Goal: Use online tool/utility: Use online tool/utility

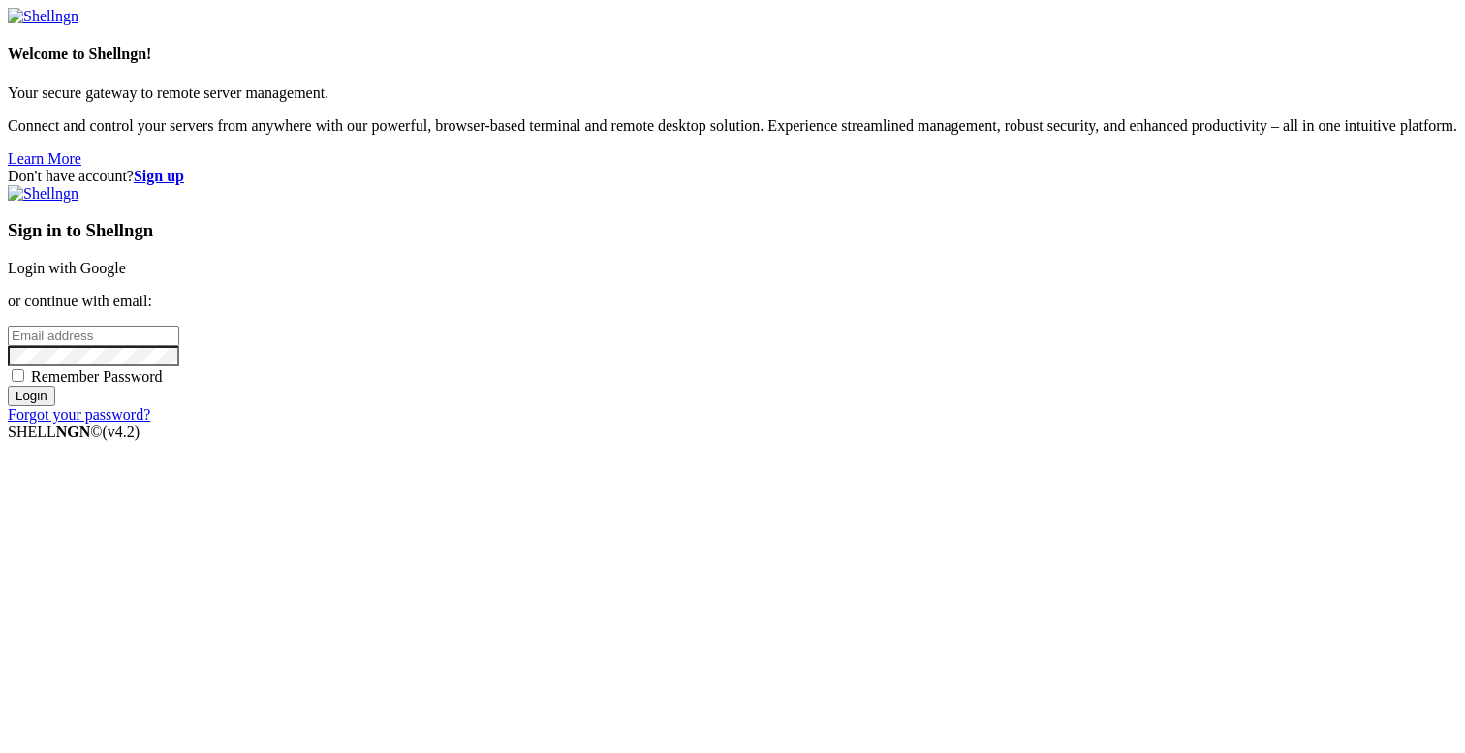
click at [126, 265] on link "Login with Google" at bounding box center [67, 268] width 118 height 16
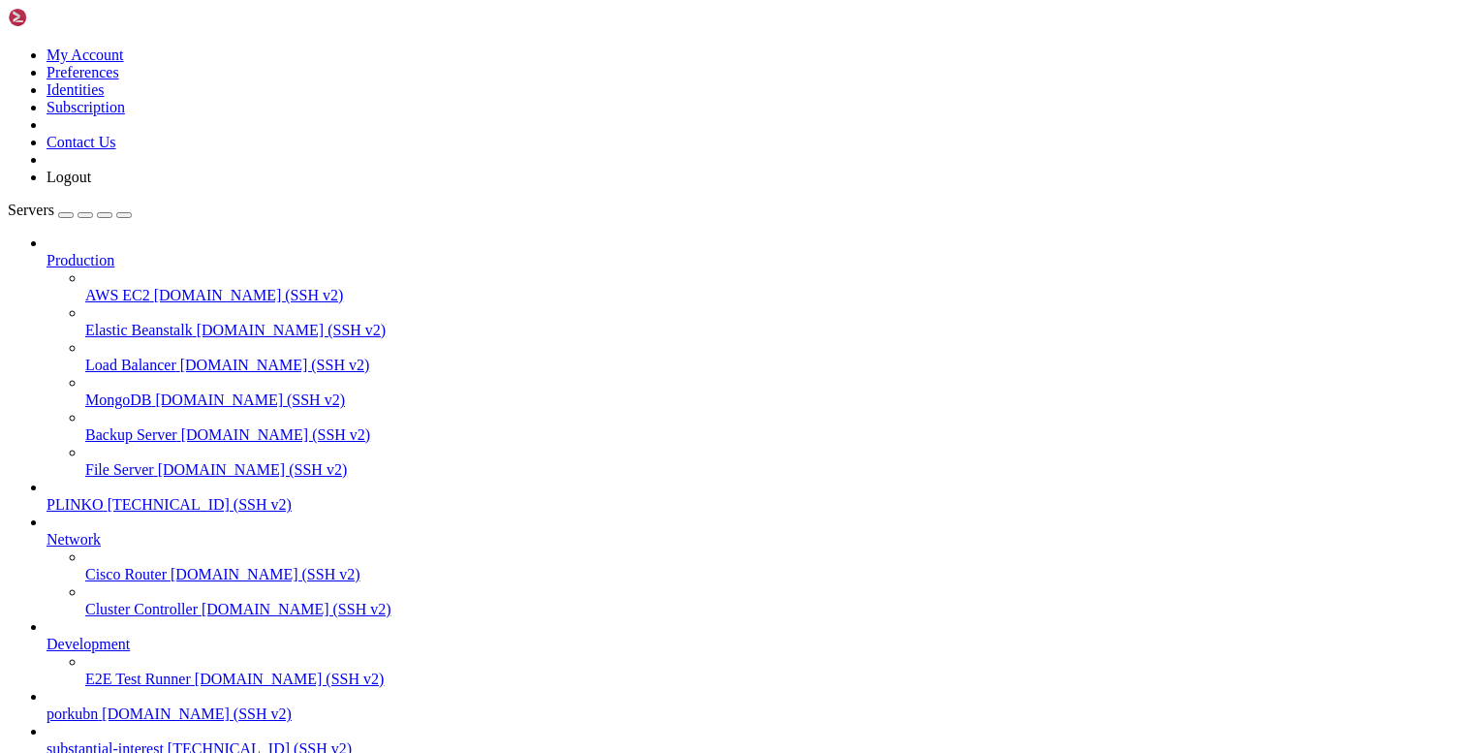
click at [121, 496] on link "PLINKO [TECHNICAL_ID] (SSH v2)" at bounding box center [752, 504] width 1411 height 17
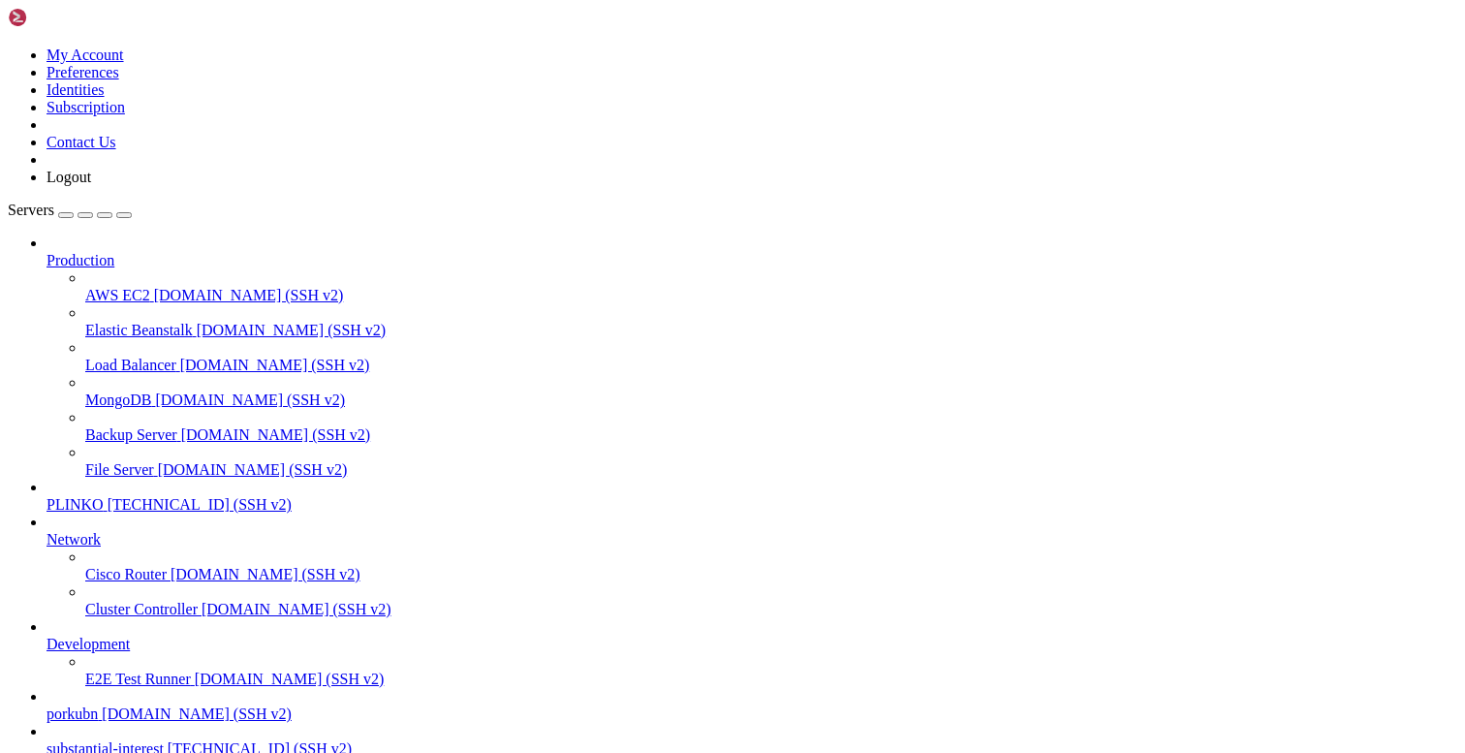
type input "/root"
